Goal: Check status: Check status

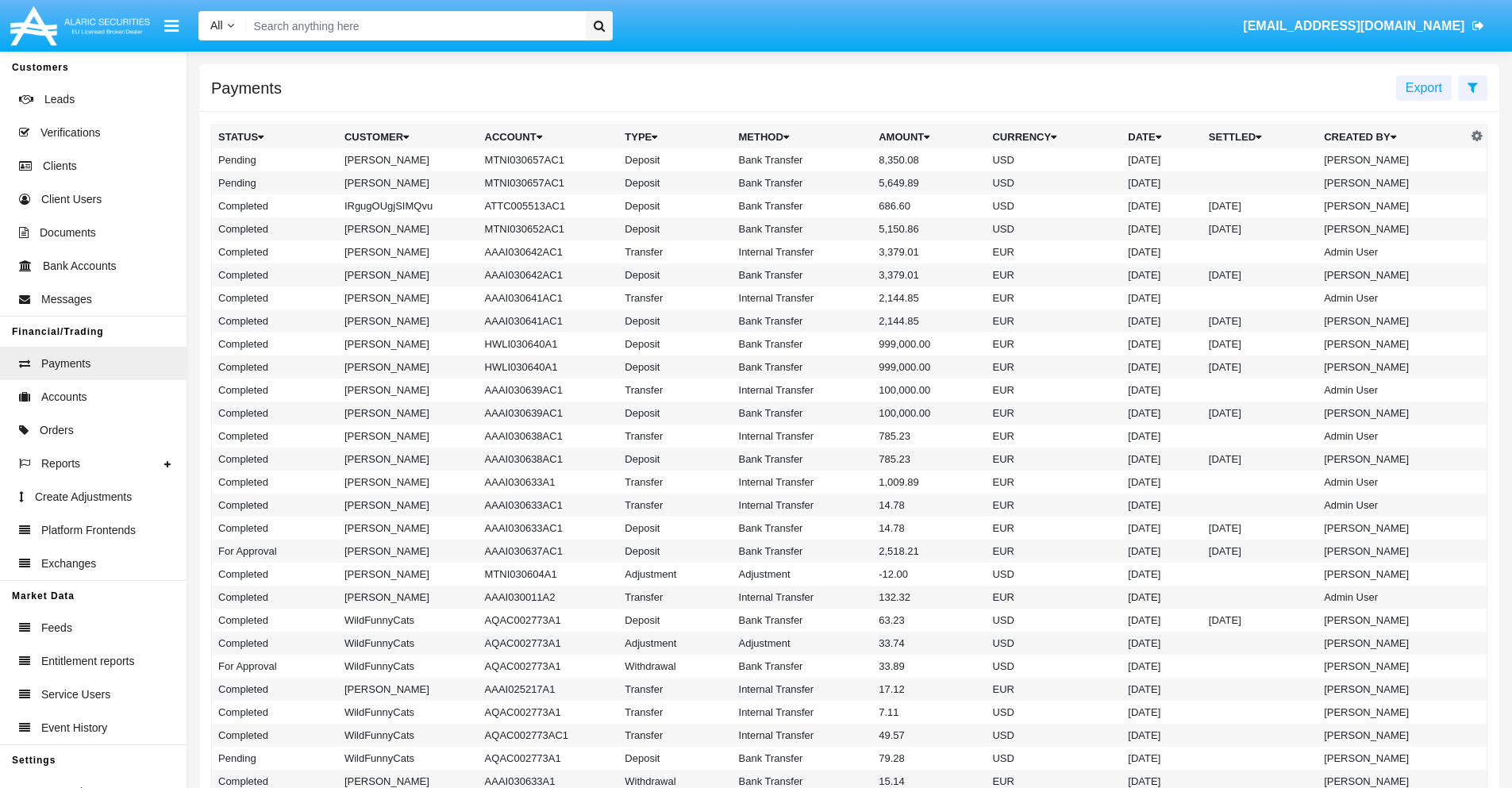
click at [1473, 87] on icon at bounding box center [1473, 87] width 10 height 13
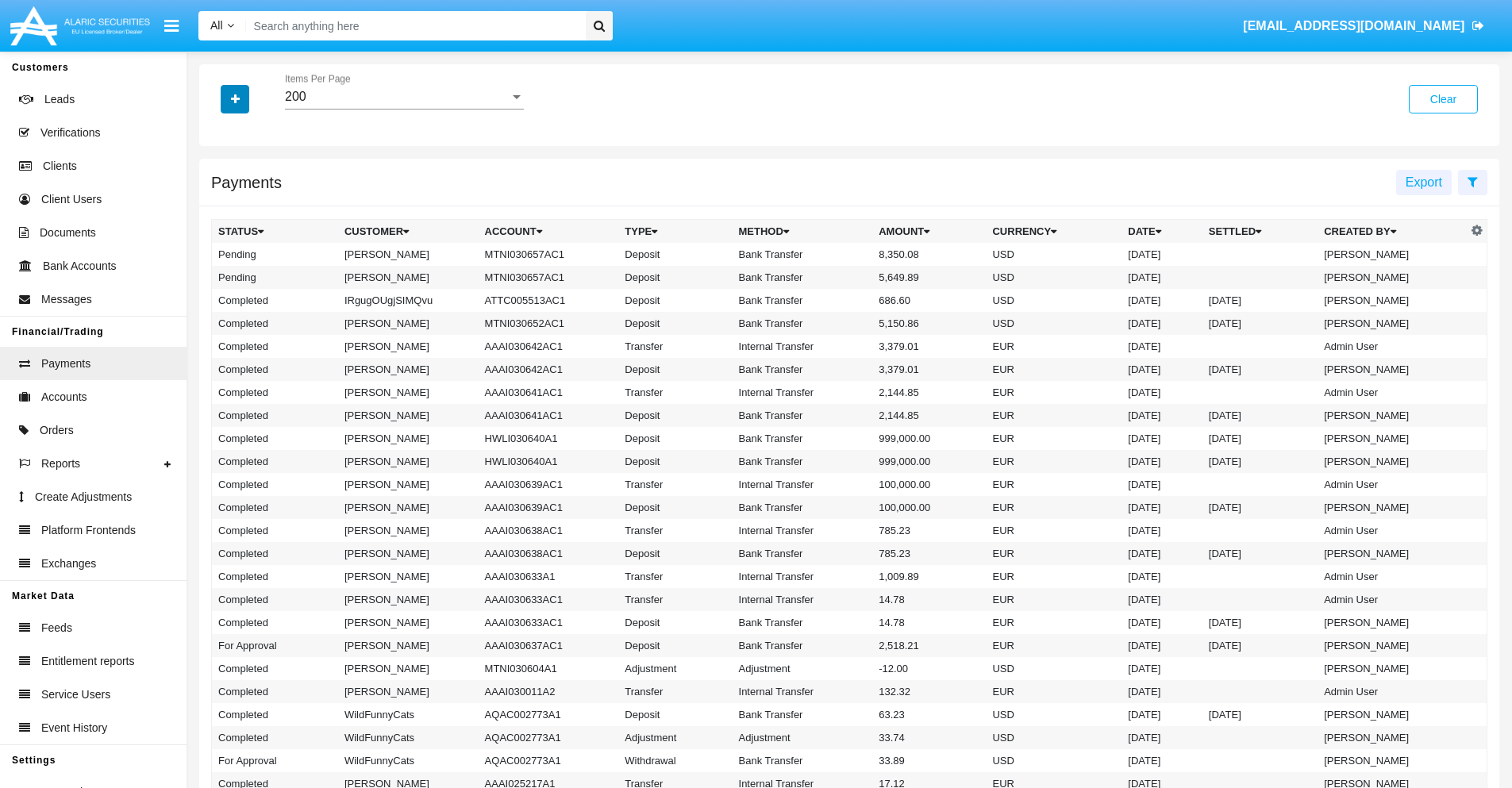
click at [235, 99] on icon "button" at bounding box center [235, 99] width 9 height 11
click at [249, 132] on span "Status" at bounding box center [249, 131] width 36 height 19
click at [218, 138] on input "Status" at bounding box center [217, 138] width 1 height 1
checkbox input "true"
click at [235, 99] on icon "button" at bounding box center [235, 99] width 9 height 11
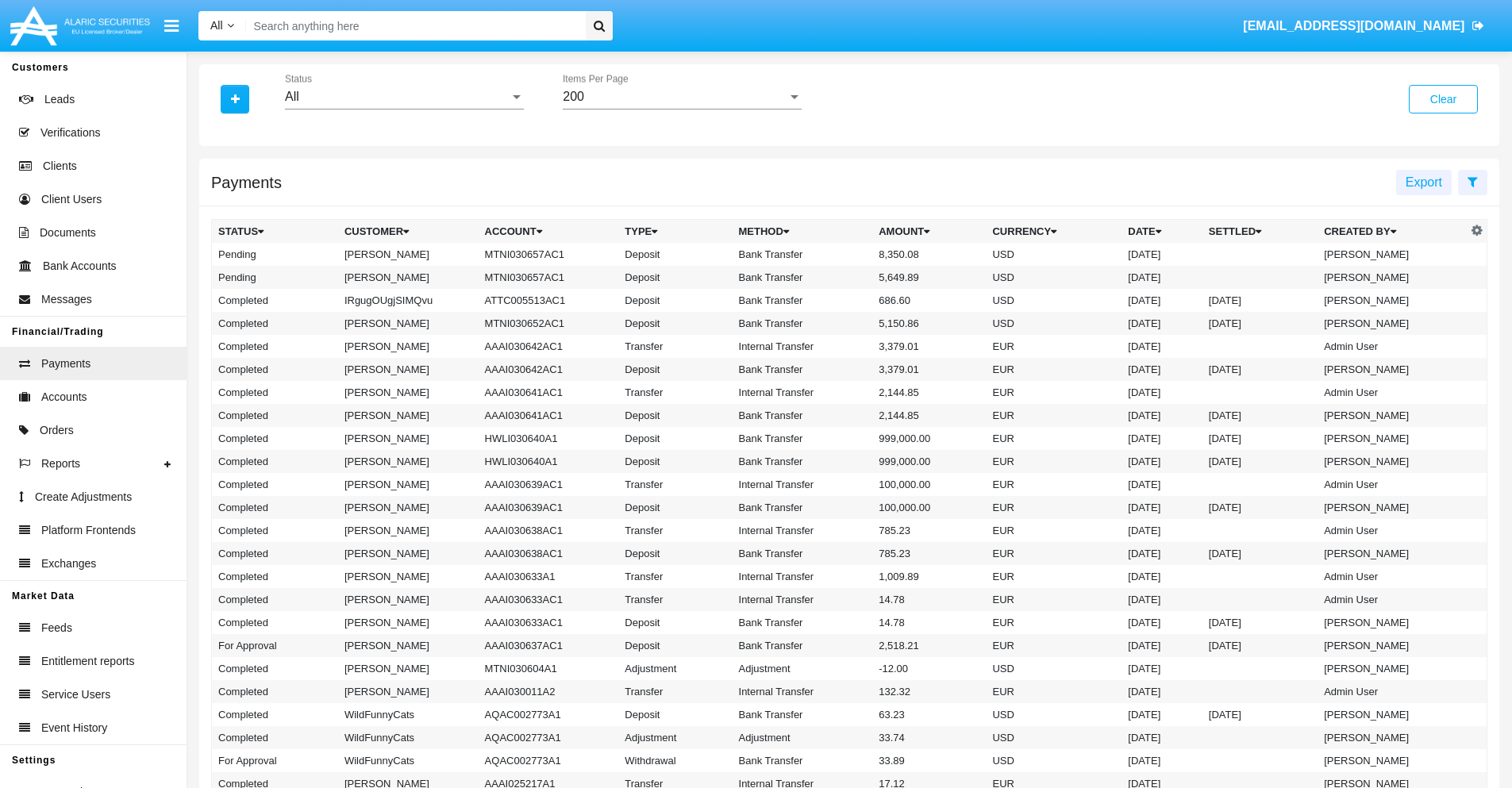
click at [404, 97] on div "All" at bounding box center [397, 97] width 225 height 14
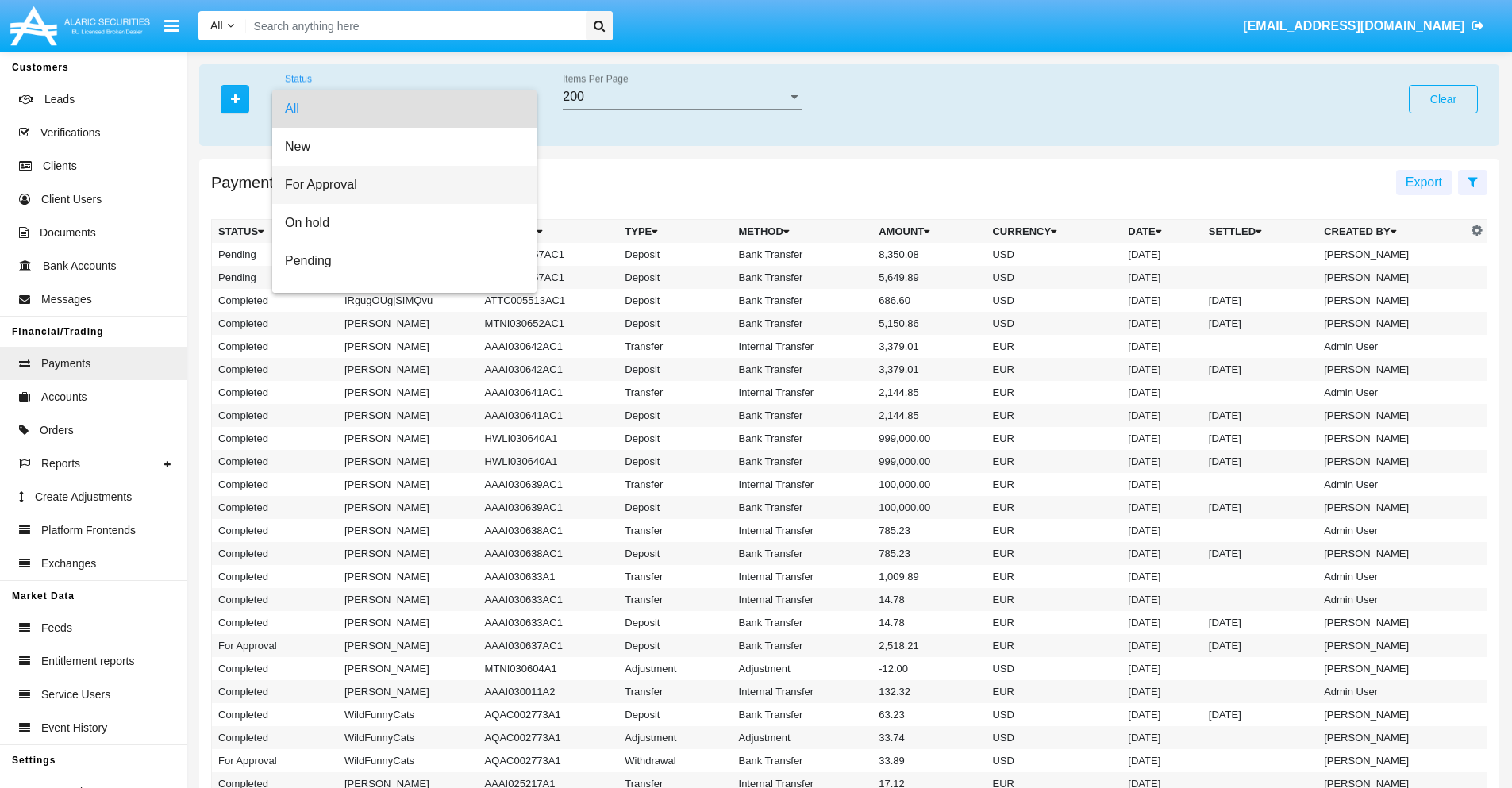
click at [398, 184] on span "For Approval" at bounding box center [404, 184] width 239 height 38
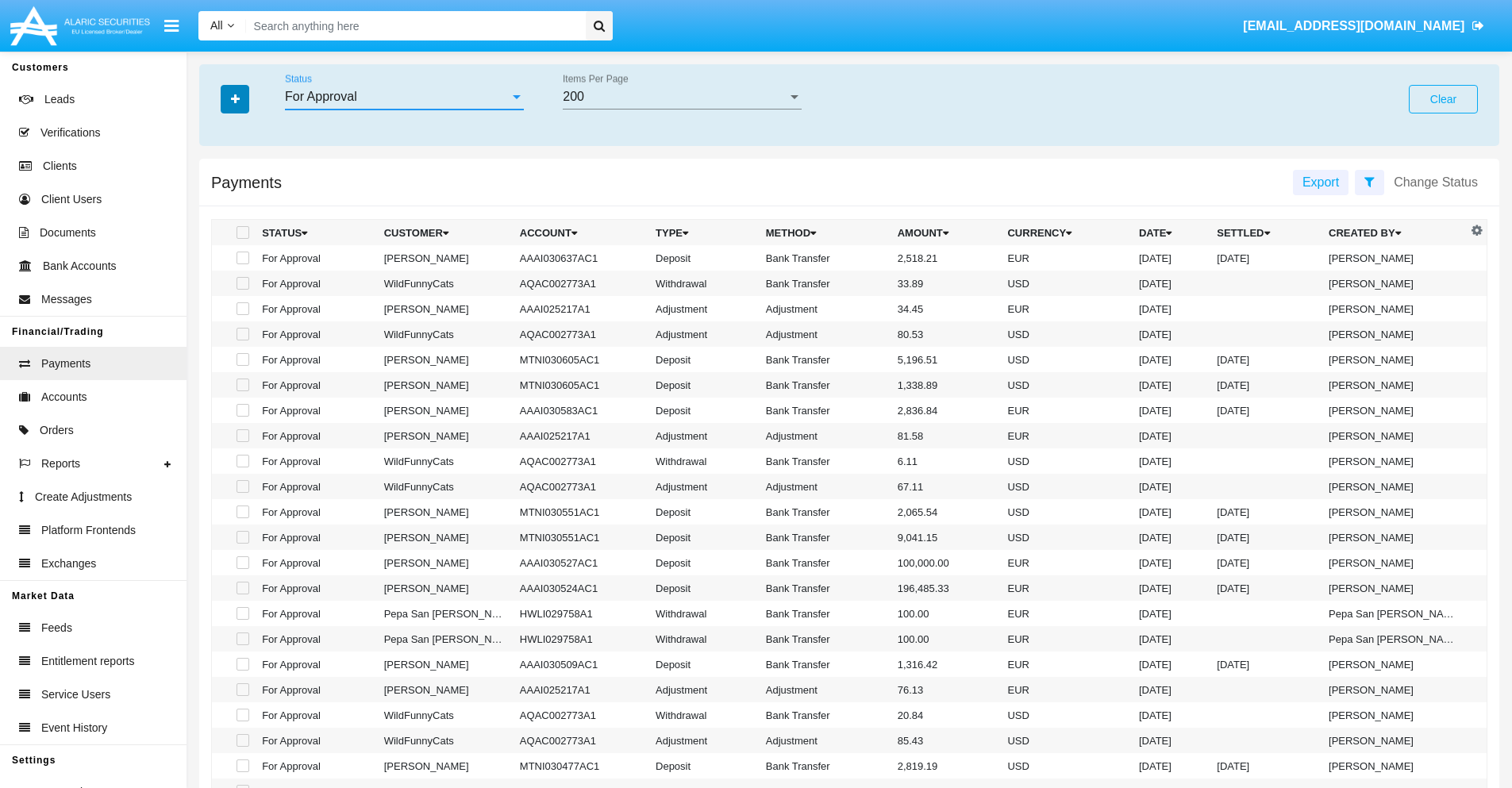
click at [235, 99] on icon "button" at bounding box center [235, 99] width 9 height 11
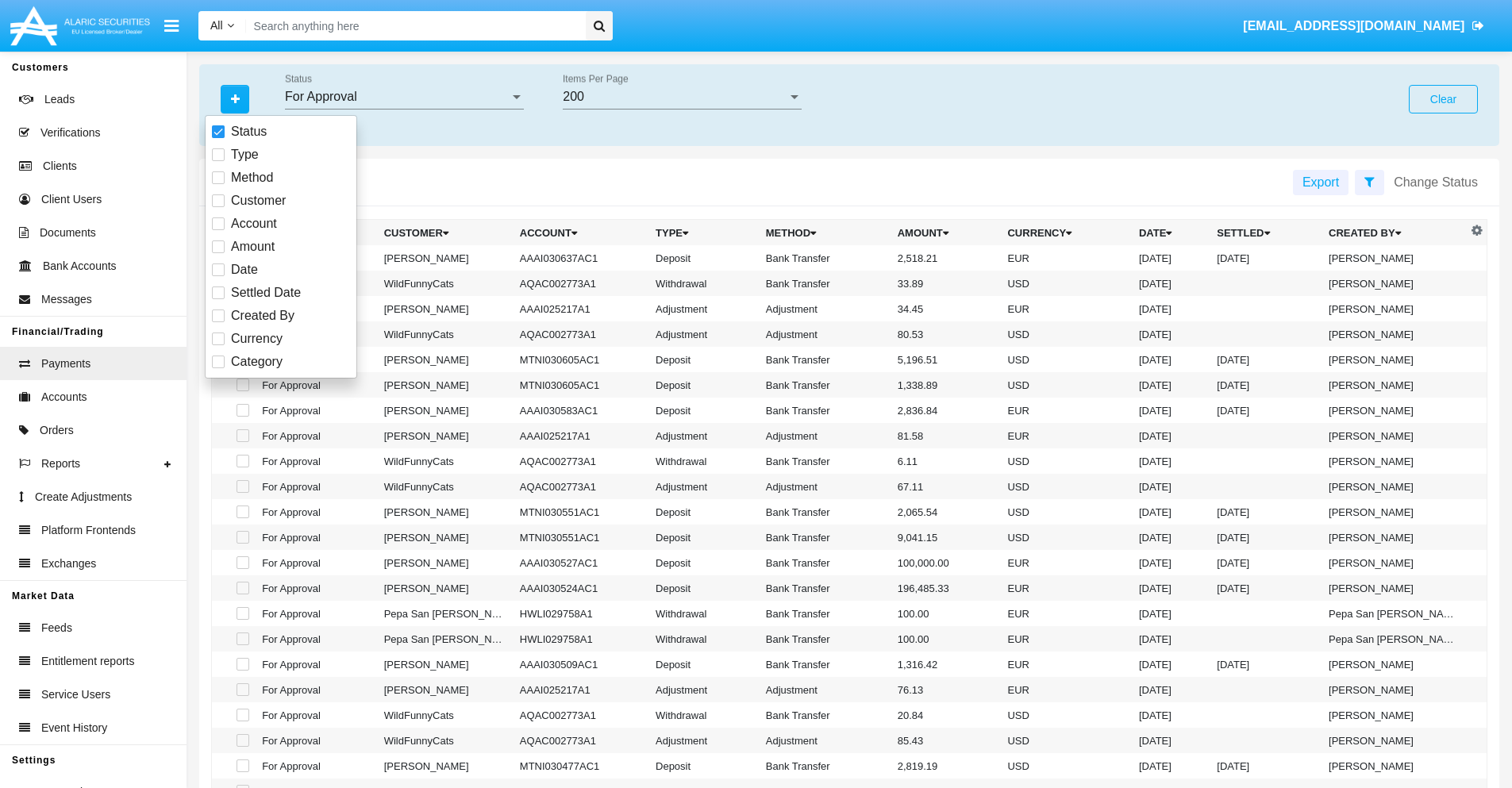
click at [256, 339] on span "Currency" at bounding box center [256, 338] width 51 height 19
click at [218, 345] on input "Currency" at bounding box center [217, 345] width 1 height 1
checkbox input "true"
click at [235, 99] on icon "button" at bounding box center [235, 99] width 9 height 11
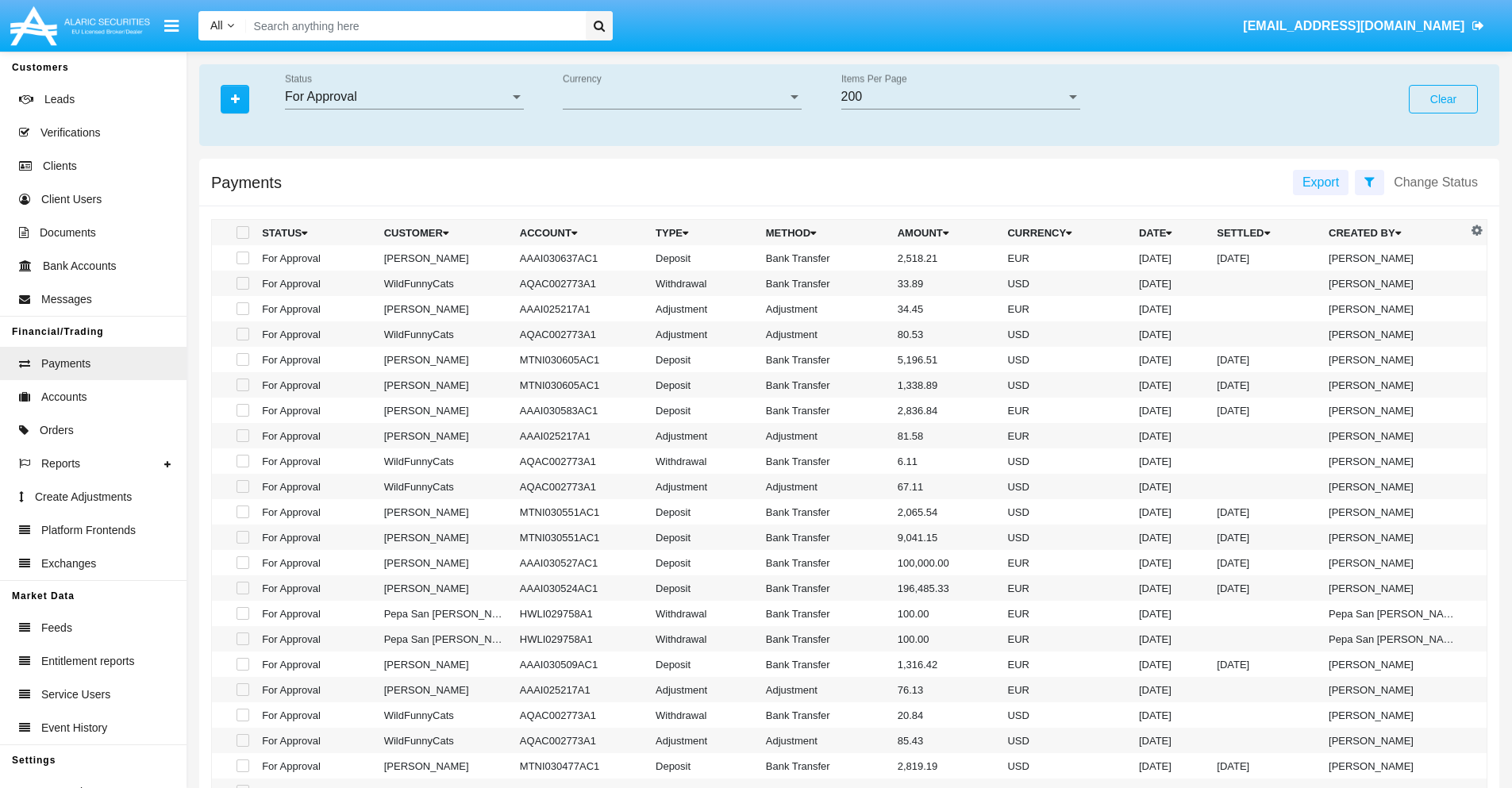
click at [682, 97] on span "Currency" at bounding box center [676, 97] width 225 height 14
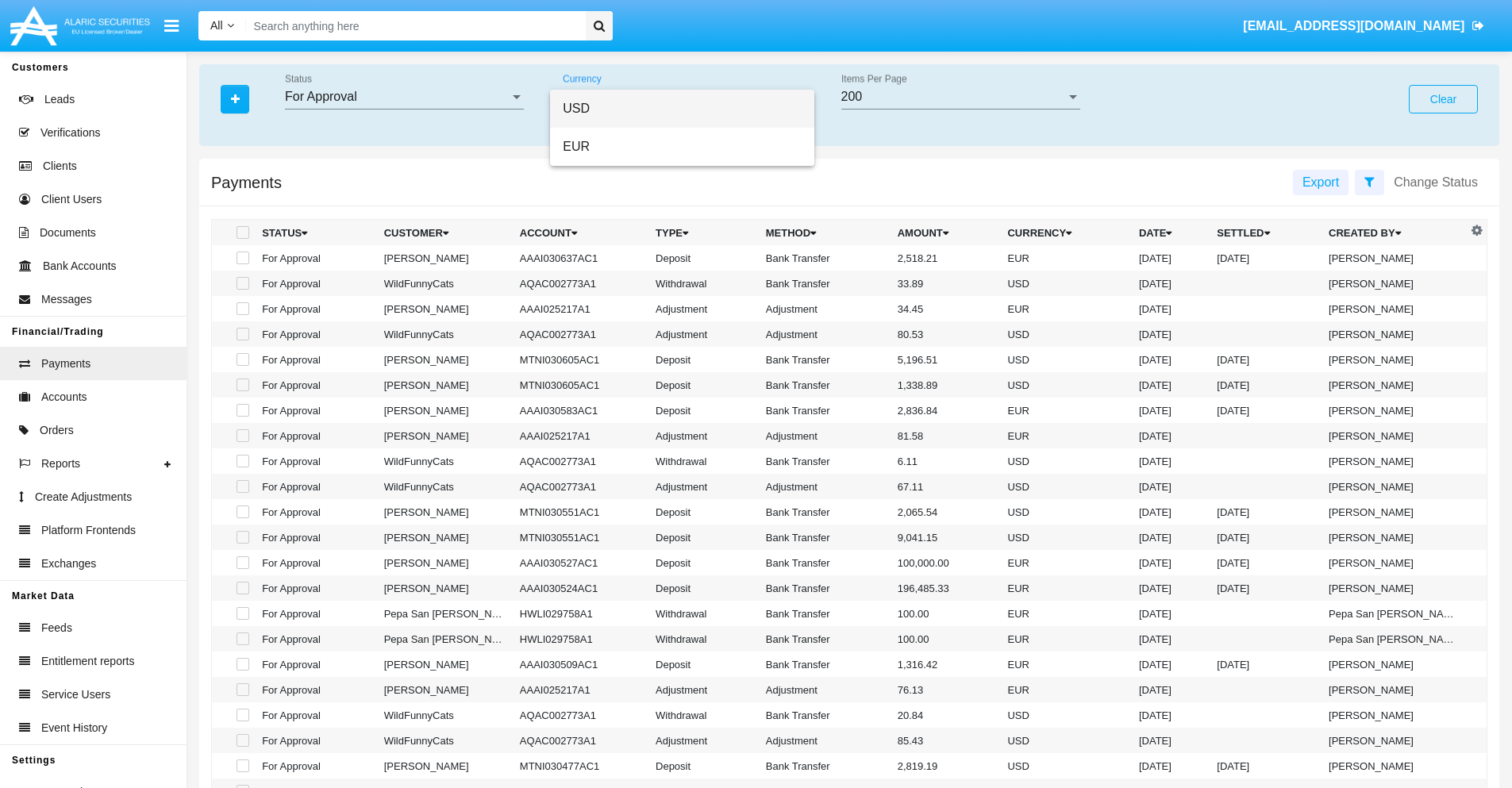
click at [682, 108] on span "USD" at bounding box center [683, 108] width 239 height 38
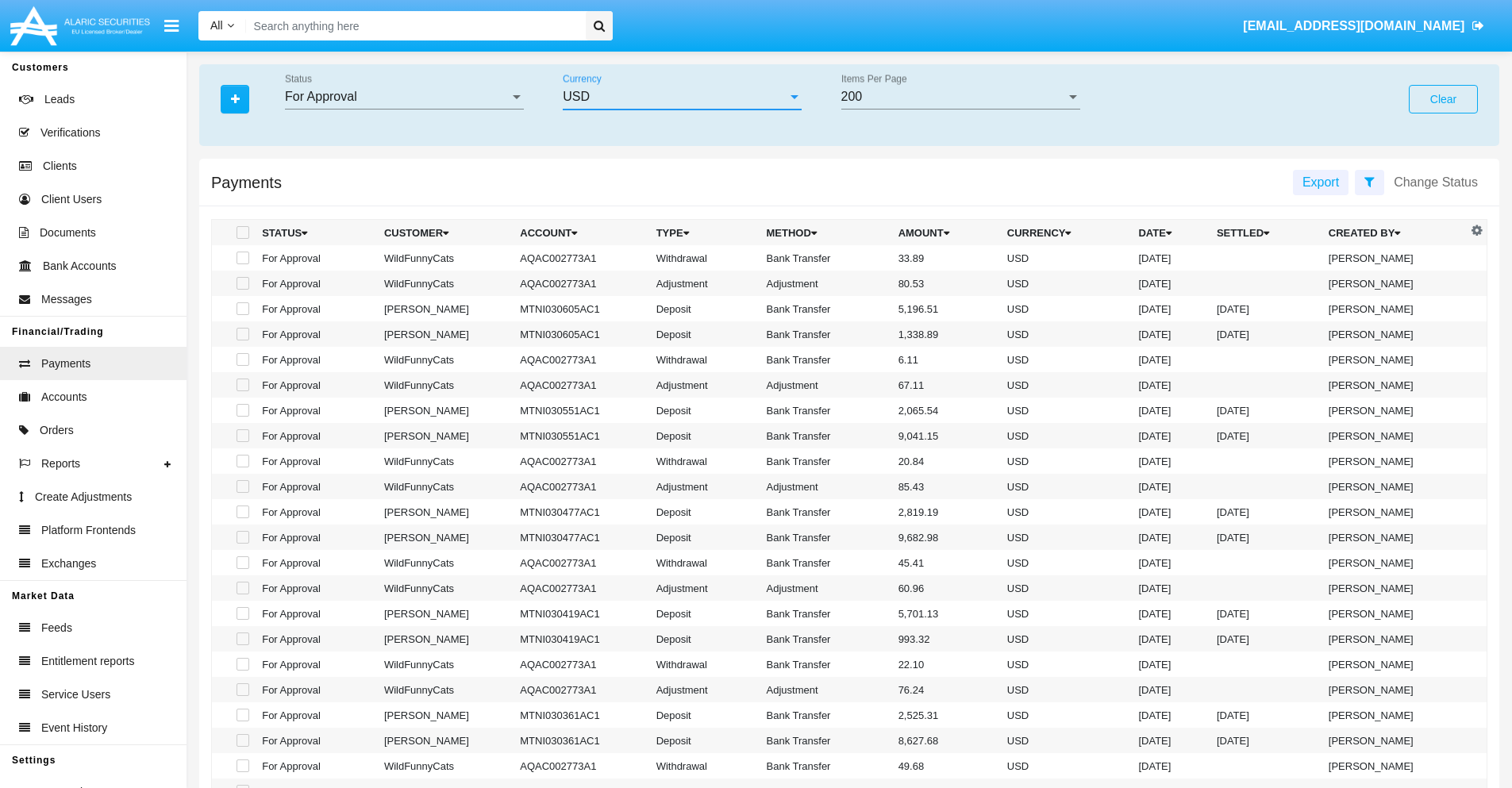
click at [242, 258] on span at bounding box center [243, 257] width 13 height 13
click at [242, 264] on input "checkbox" at bounding box center [242, 264] width 1 height 1
checkbox input "true"
click at [242, 283] on span at bounding box center [243, 283] width 13 height 13
click at [242, 290] on input "checkbox" at bounding box center [242, 290] width 1 height 1
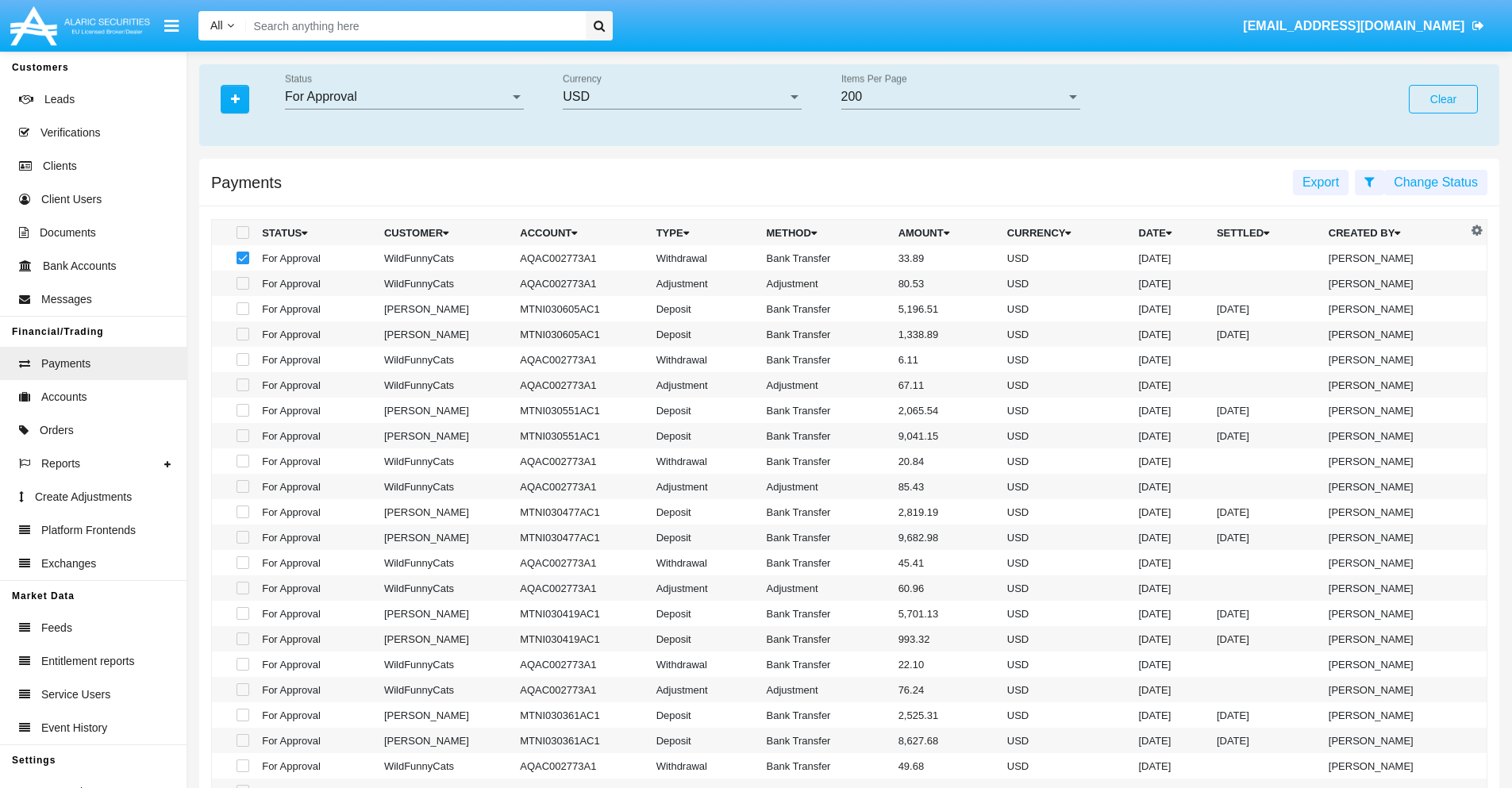
checkbox input "true"
